Goal: Obtain resource: Download file/media

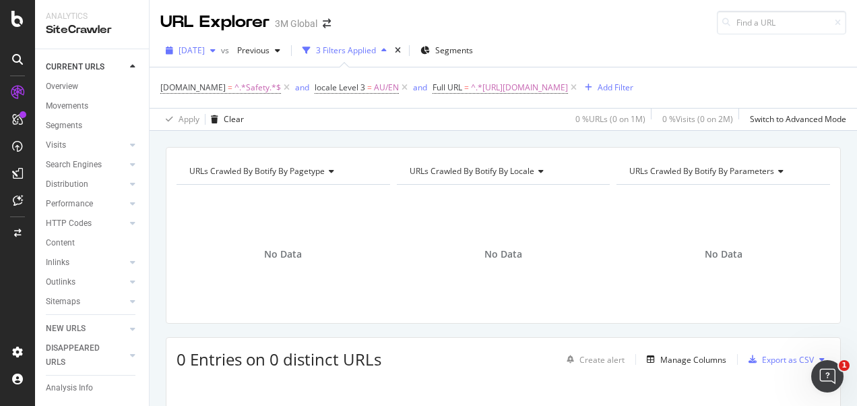
click at [205, 47] on span "2025 Aug. 24th" at bounding box center [192, 49] width 26 height 11
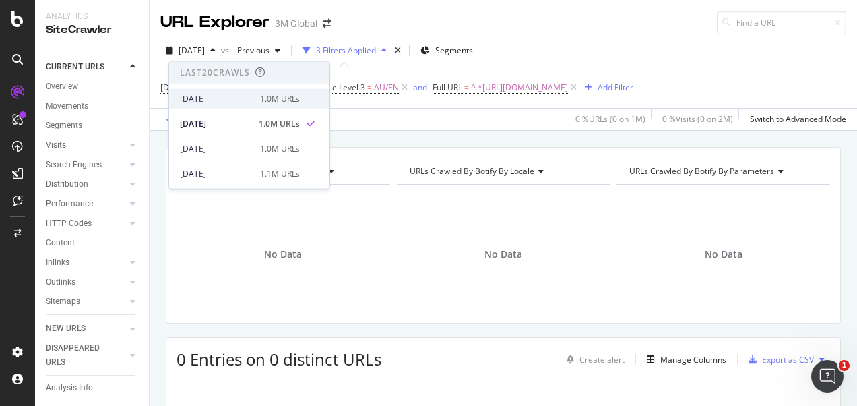
click at [214, 93] on div "[DATE]" at bounding box center [216, 98] width 72 height 12
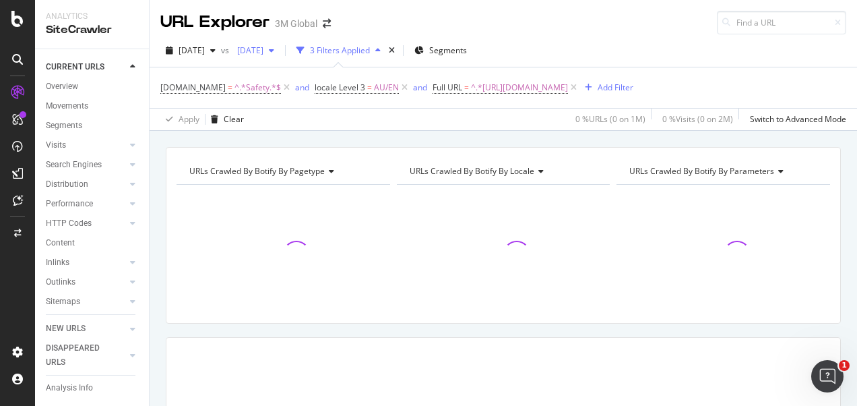
click at [264, 50] on span "2025 Aug. 17th" at bounding box center [248, 49] width 32 height 11
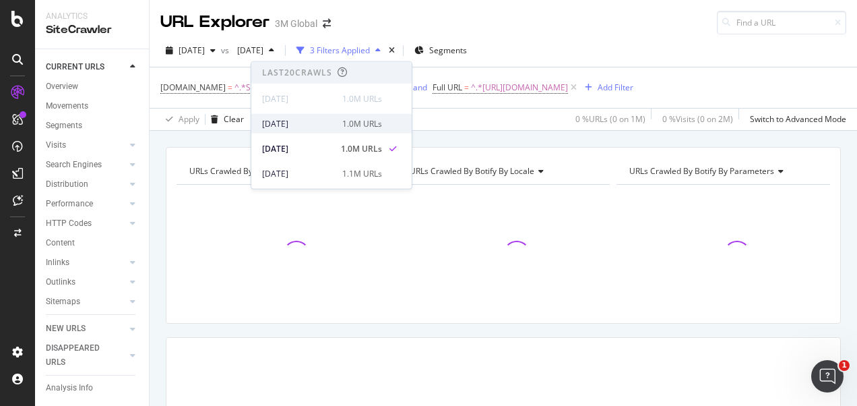
click at [301, 126] on div "2025 Aug. 24th" at bounding box center [298, 123] width 72 height 12
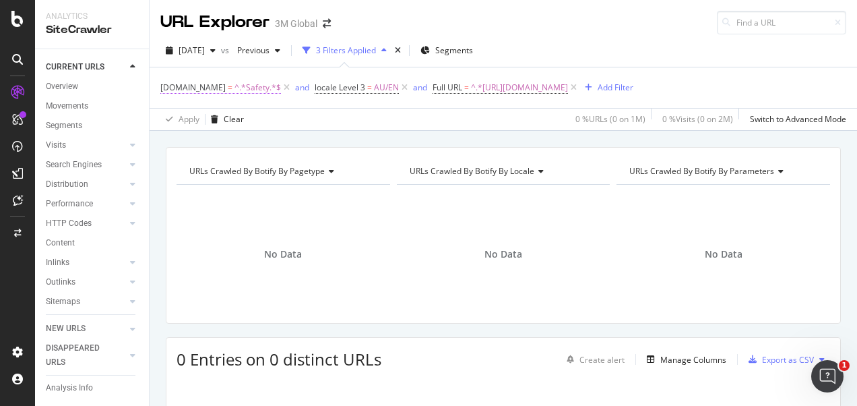
click at [250, 88] on span "^.*Safety.*$" at bounding box center [258, 87] width 47 height 19
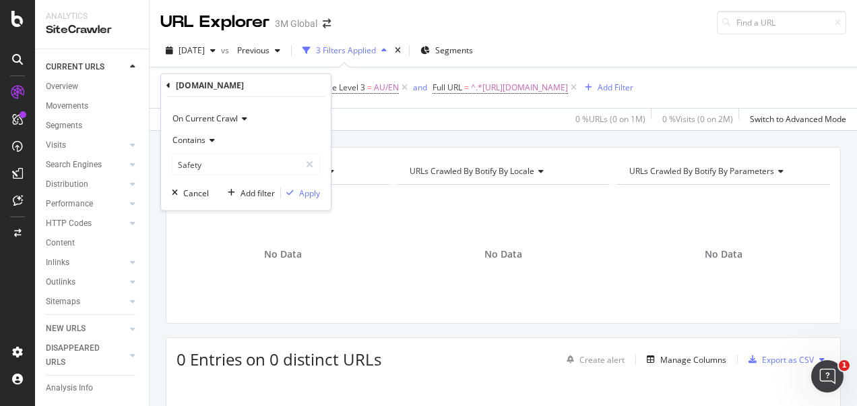
click at [291, 68] on div "[DOMAIN_NAME] = ^.*Safety.*$ and locale Level 3 = AU/EN and Full URL = ^.*[URL]…" at bounding box center [503, 87] width 686 height 40
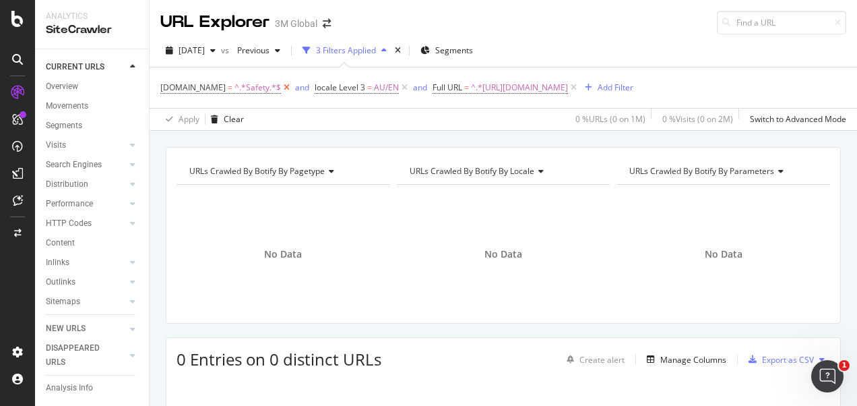
click at [281, 90] on icon at bounding box center [286, 87] width 11 height 13
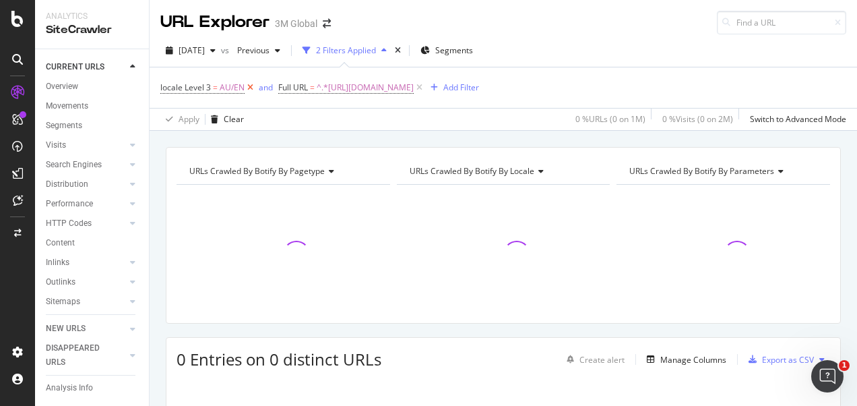
click at [251, 86] on icon at bounding box center [250, 87] width 11 height 13
click at [296, 90] on span "^.*[URL][DOMAIN_NAME]" at bounding box center [247, 87] width 97 height 19
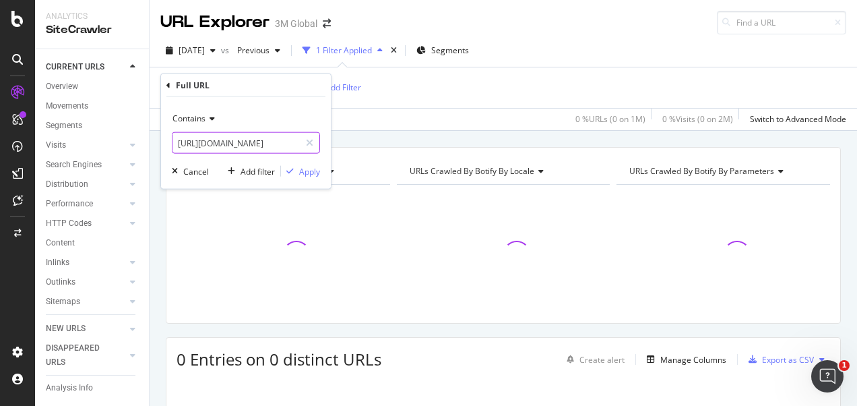
click at [288, 142] on input "[URL][DOMAIN_NAME]" at bounding box center [236, 143] width 127 height 22
paste input "[DOMAIN_NAME][URL][DOMAIN_NAME]"
type input "[URL][DOMAIN_NAME][DOMAIN_NAME]"
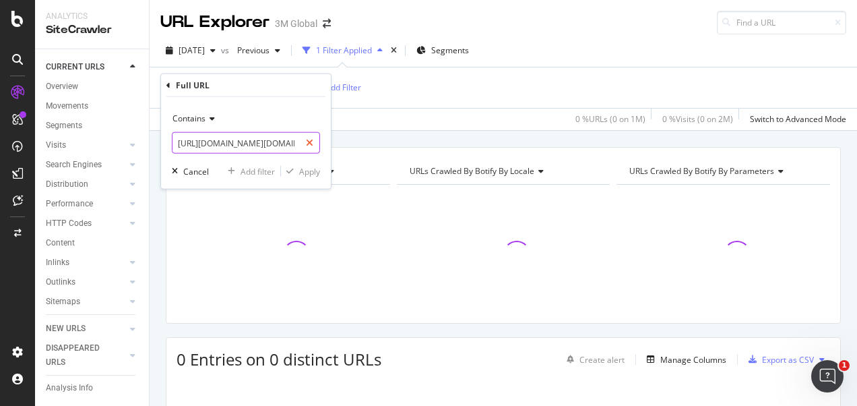
click at [305, 140] on div at bounding box center [310, 143] width 20 height 22
click at [286, 145] on input "text" at bounding box center [246, 143] width 147 height 22
click at [247, 148] on input "text" at bounding box center [246, 143] width 147 height 22
paste input "[URL][DOMAIN_NAME]"
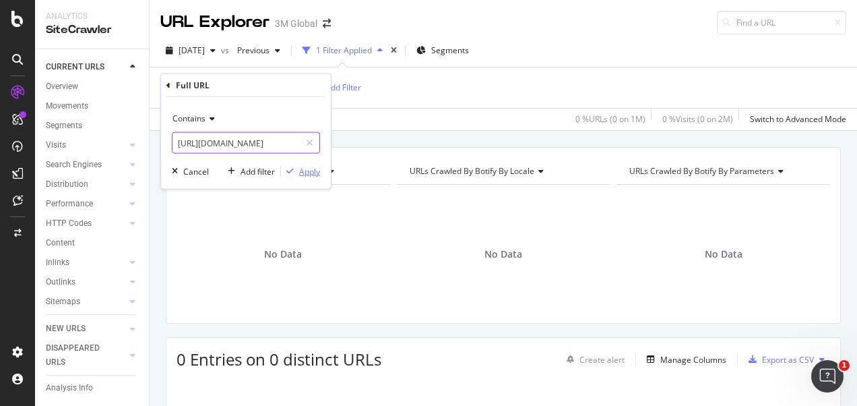
type input "[URL][DOMAIN_NAME]"
click at [294, 168] on icon "button" at bounding box center [289, 171] width 7 height 8
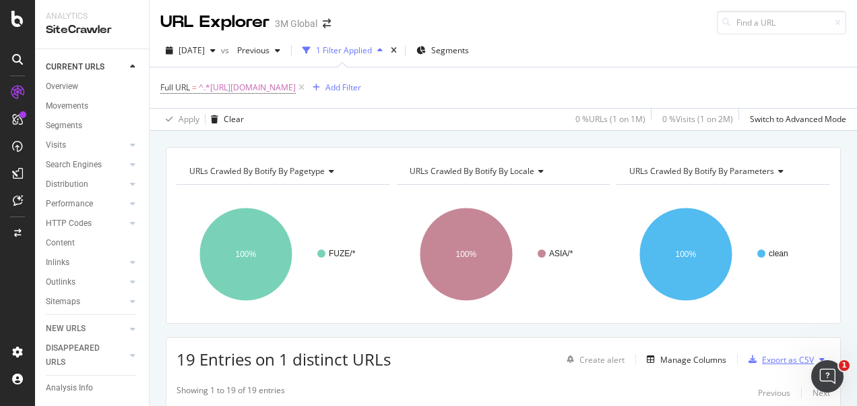
click at [771, 357] on div "Export as CSV" at bounding box center [788, 359] width 52 height 11
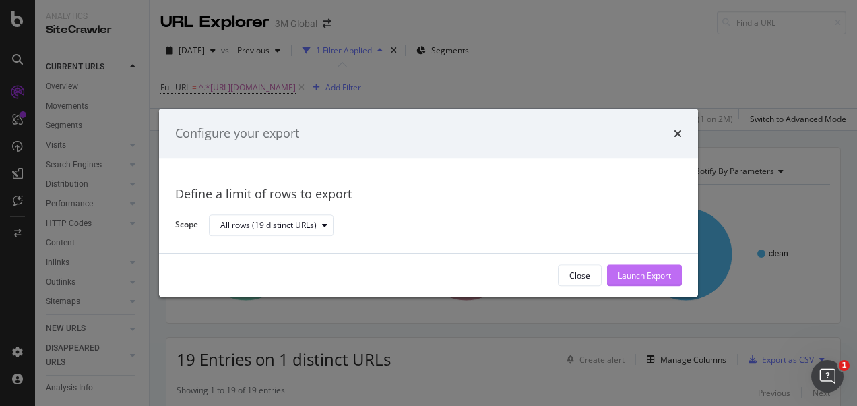
click at [644, 274] on div "Launch Export" at bounding box center [644, 275] width 53 height 11
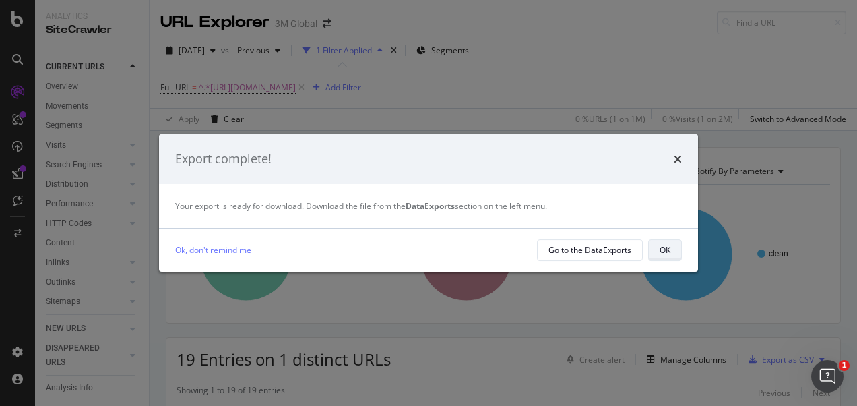
click at [675, 243] on button "OK" at bounding box center [665, 250] width 34 height 22
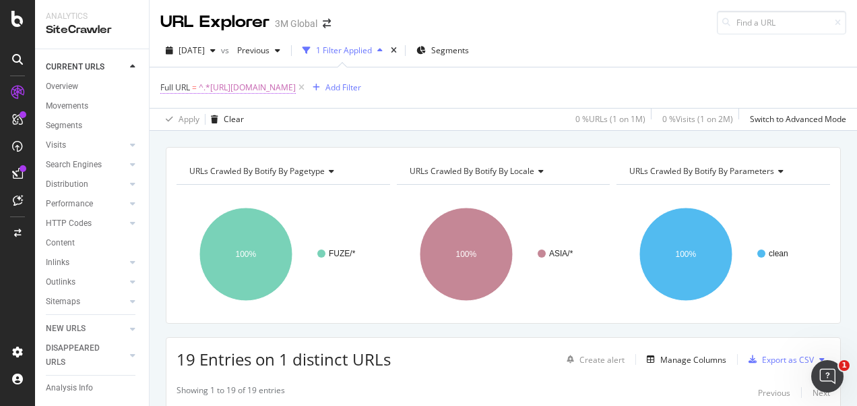
click at [296, 81] on span "^.*[URL][DOMAIN_NAME]" at bounding box center [247, 87] width 97 height 19
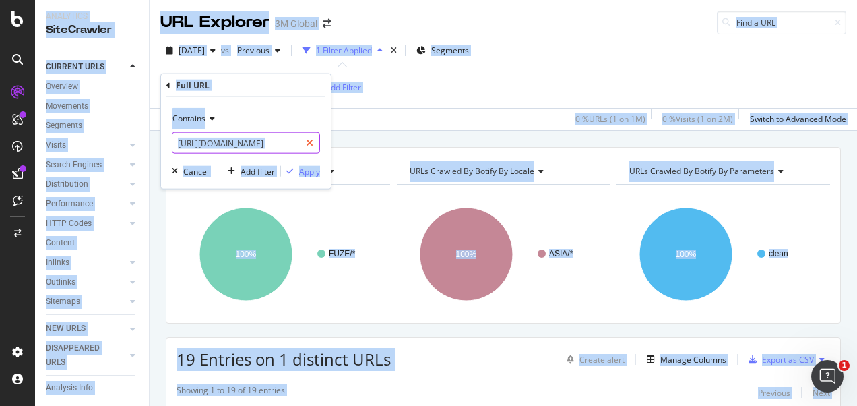
click at [310, 143] on icon at bounding box center [309, 142] width 7 height 9
click at [288, 141] on input "text" at bounding box center [246, 143] width 147 height 22
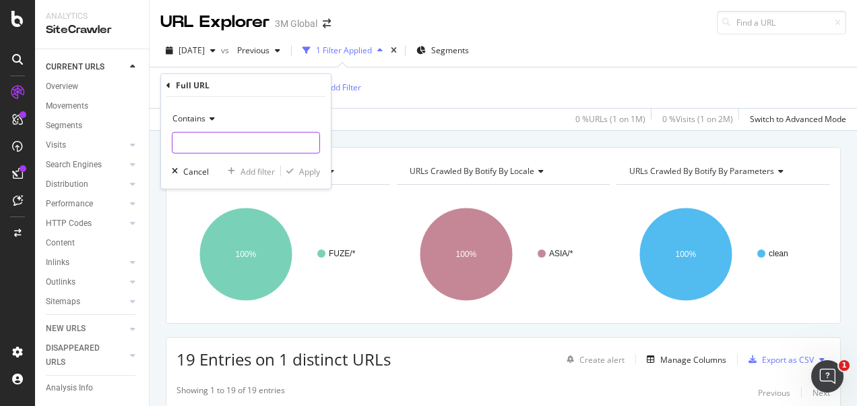
paste input "[URL][DOMAIN_NAME]"
type input "[URL][DOMAIN_NAME]"
click at [314, 171] on div "Apply" at bounding box center [309, 170] width 21 height 11
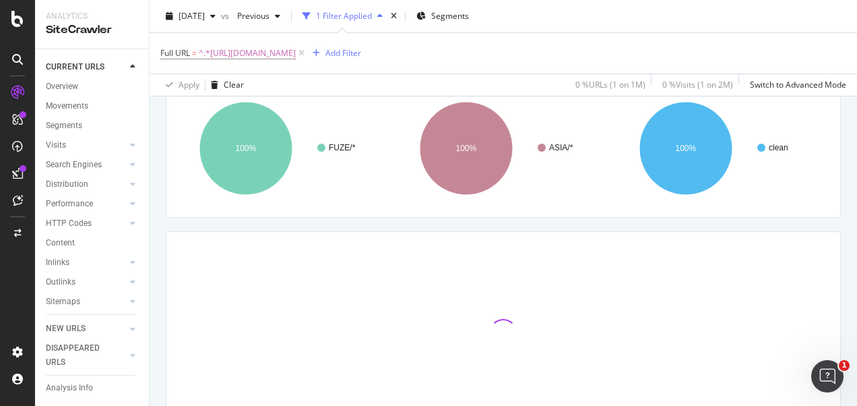
scroll to position [179, 0]
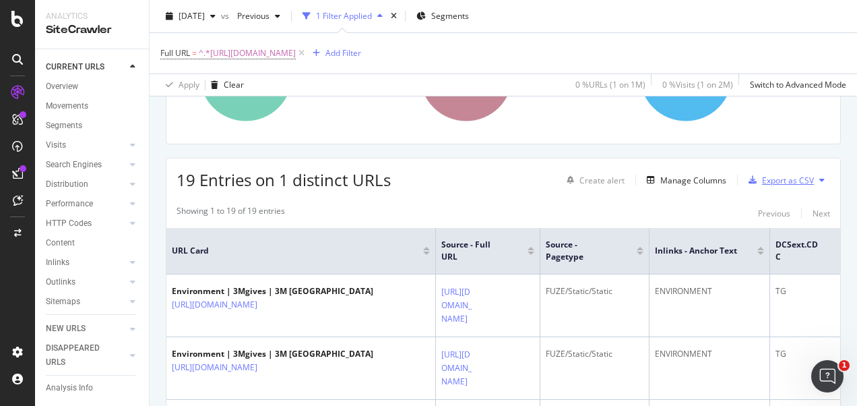
click at [768, 179] on div "Export as CSV" at bounding box center [788, 180] width 52 height 11
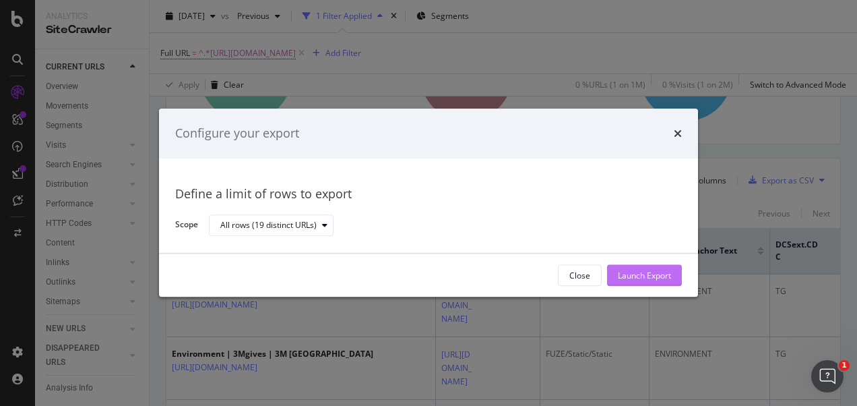
click at [647, 274] on div "Launch Export" at bounding box center [644, 275] width 53 height 11
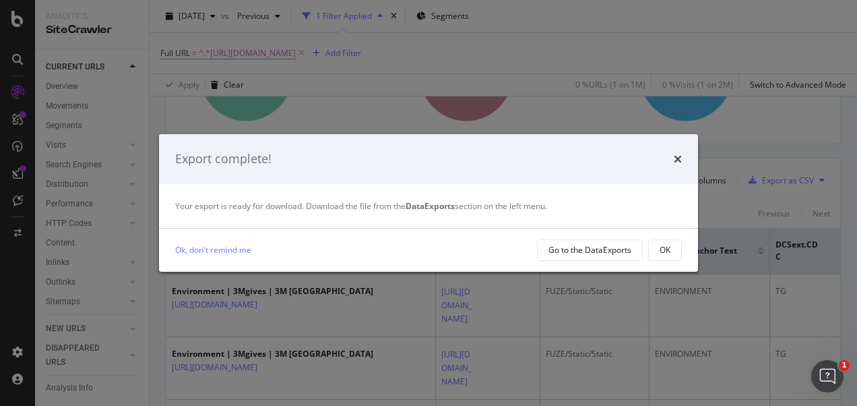
click at [657, 247] on button "OK" at bounding box center [665, 250] width 34 height 22
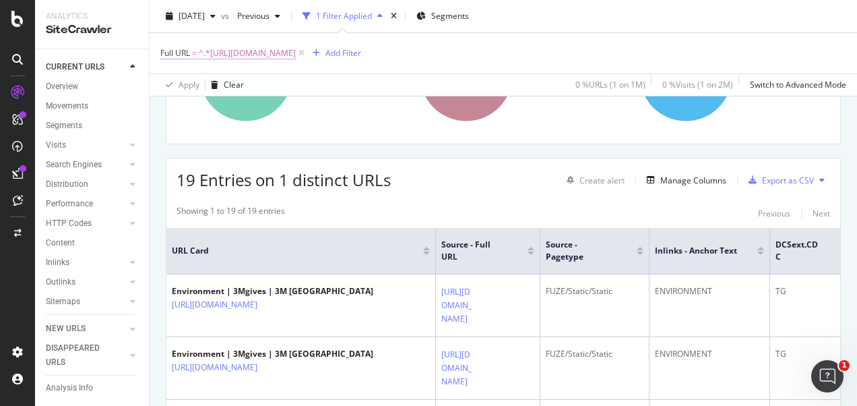
click at [296, 53] on span "^.*[URL][DOMAIN_NAME]" at bounding box center [247, 53] width 97 height 19
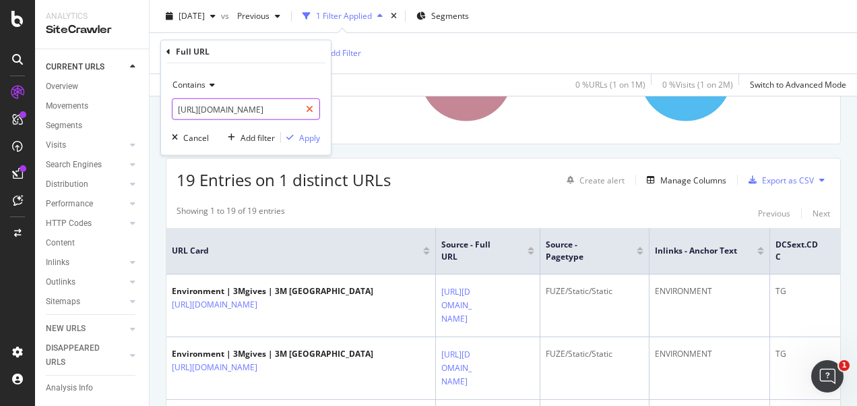
click at [310, 113] on div at bounding box center [310, 109] width 20 height 22
click at [286, 113] on input "text" at bounding box center [246, 109] width 147 height 22
paste input "[URL][DOMAIN_NAME]"
type input "[URL][DOMAIN_NAME]"
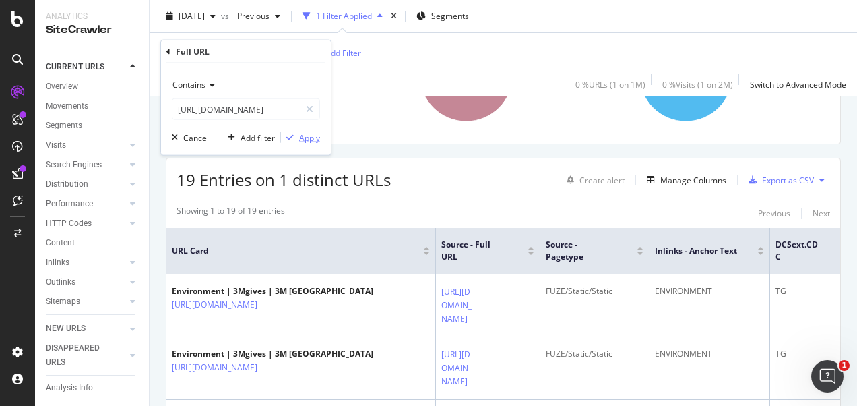
click at [307, 135] on div "Apply" at bounding box center [309, 136] width 21 height 11
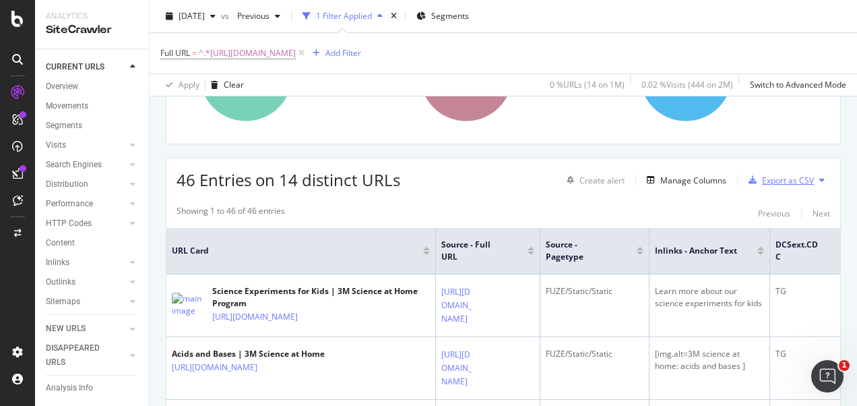
click at [766, 177] on div "Export as CSV" at bounding box center [788, 180] width 52 height 11
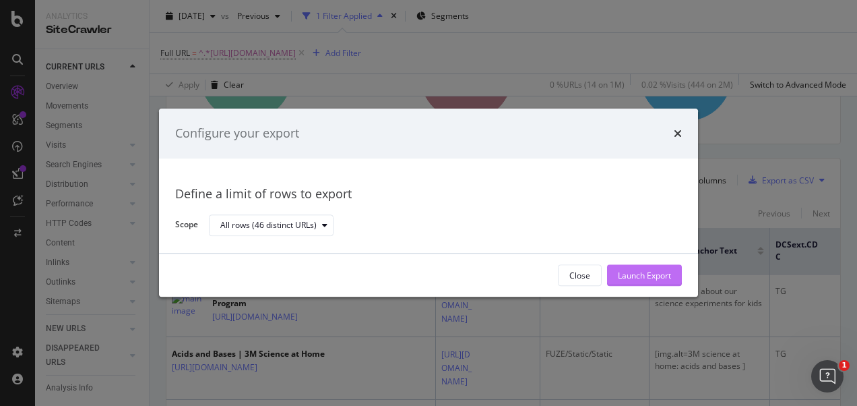
click at [636, 274] on div "Launch Export" at bounding box center [644, 275] width 53 height 11
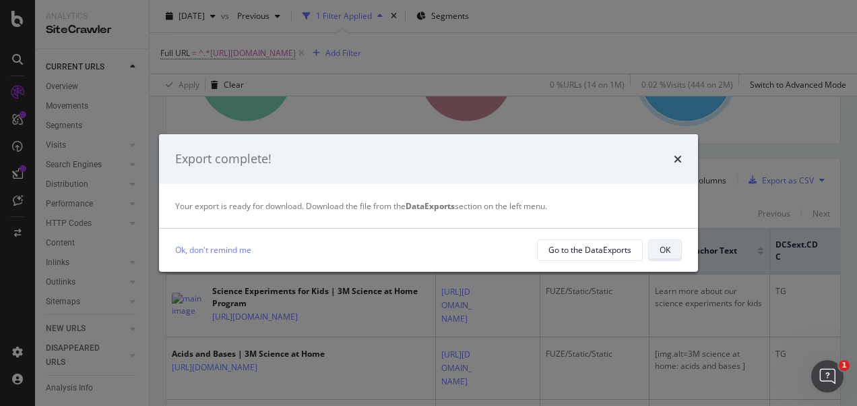
click at [652, 255] on button "OK" at bounding box center [665, 250] width 34 height 22
